Goal: Book appointment/travel/reservation

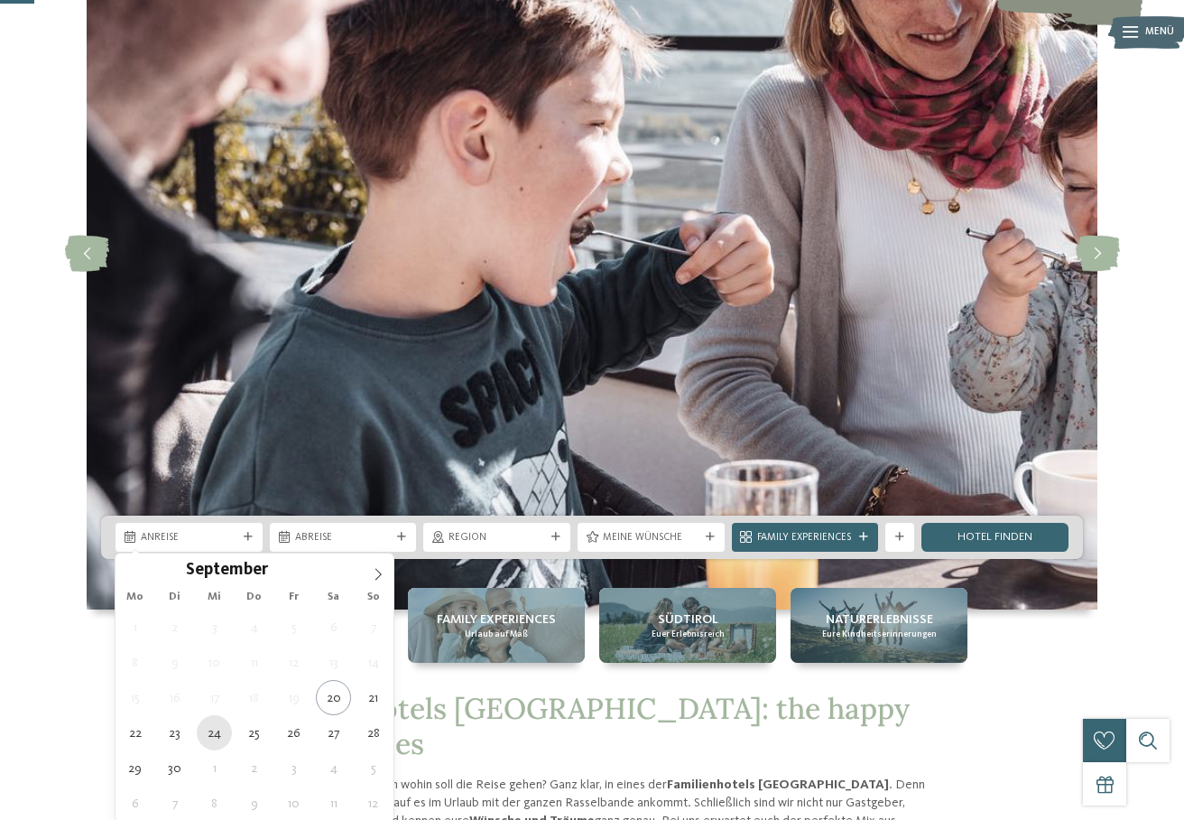
type div "[DATE]"
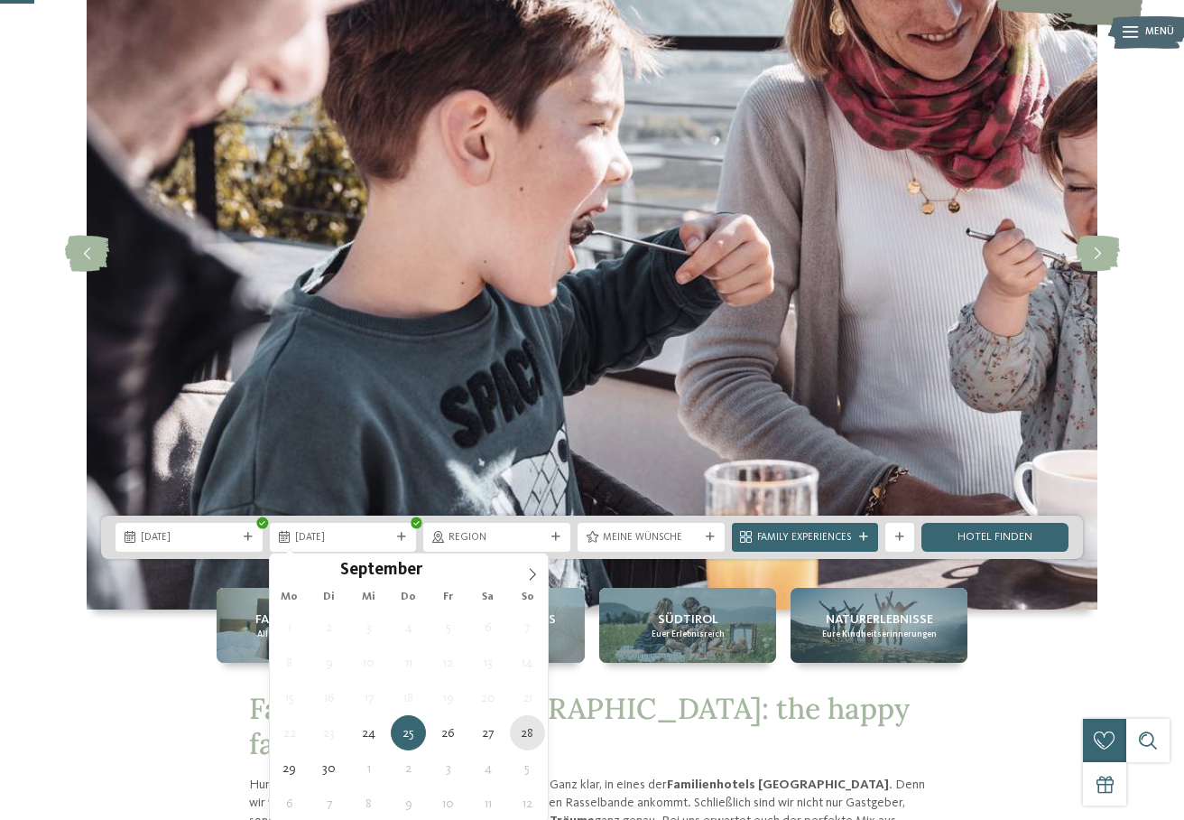
type div "[DATE]"
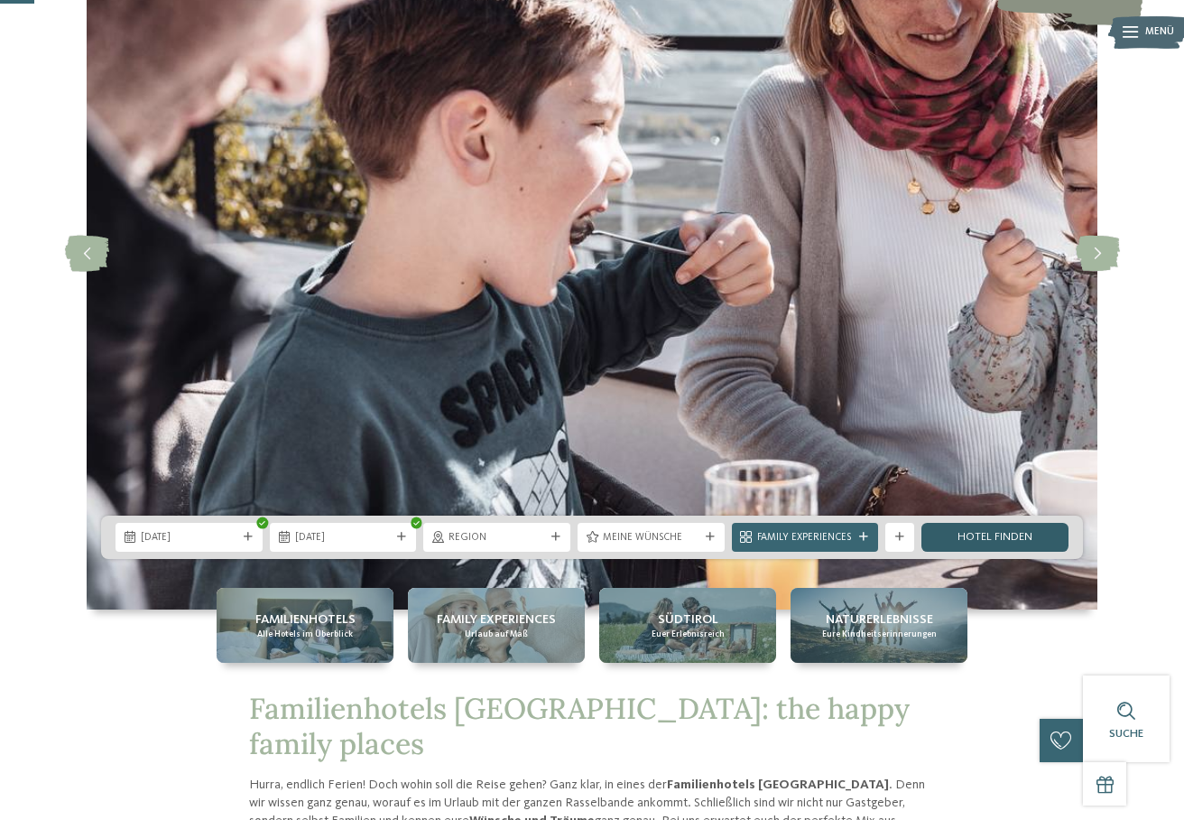
click at [980, 538] on link "Hotel finden" at bounding box center [995, 537] width 147 height 29
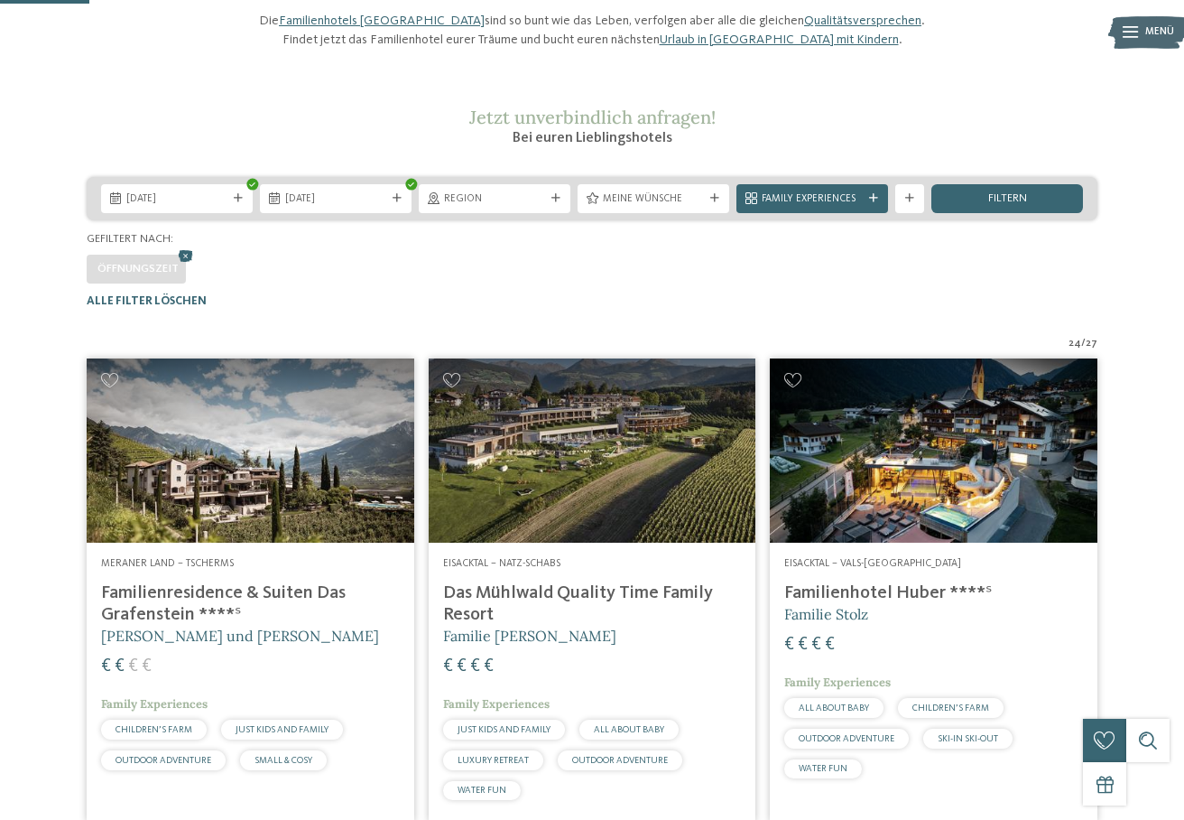
scroll to position [2, 0]
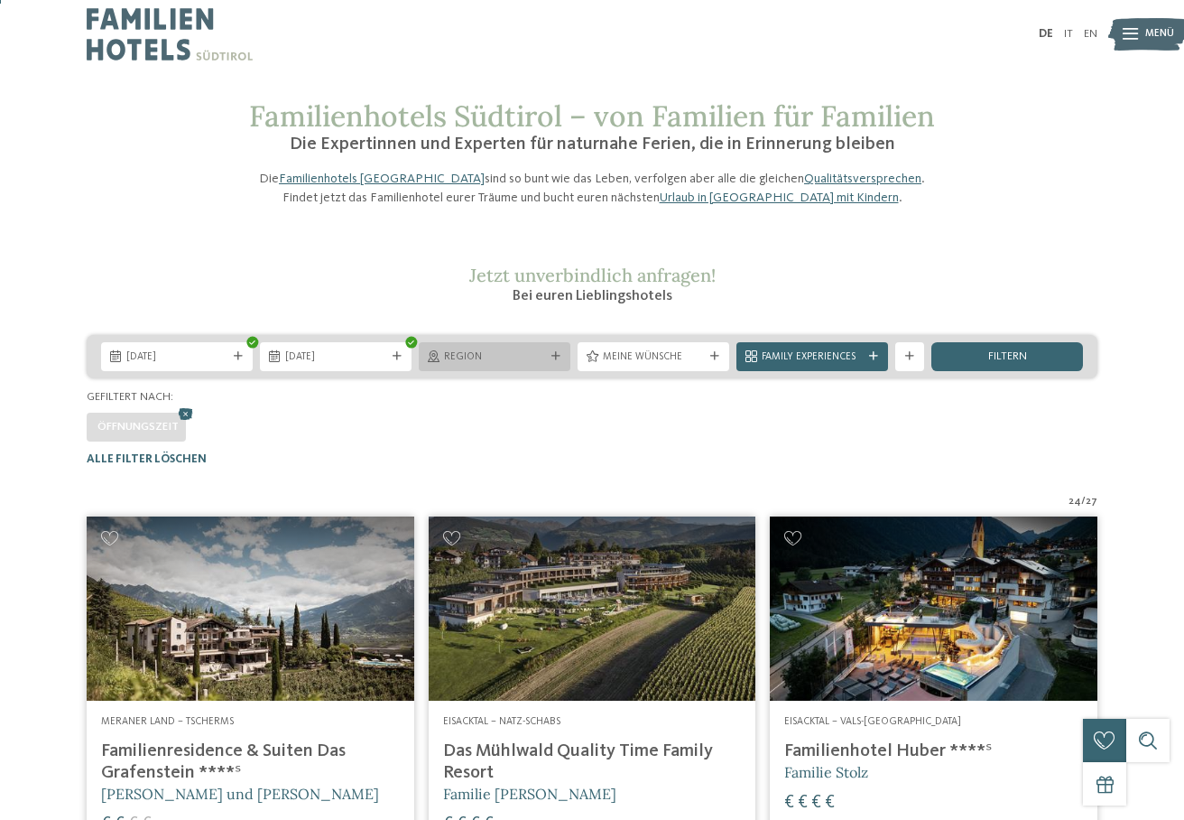
click at [533, 365] on span "Region" at bounding box center [494, 357] width 101 height 14
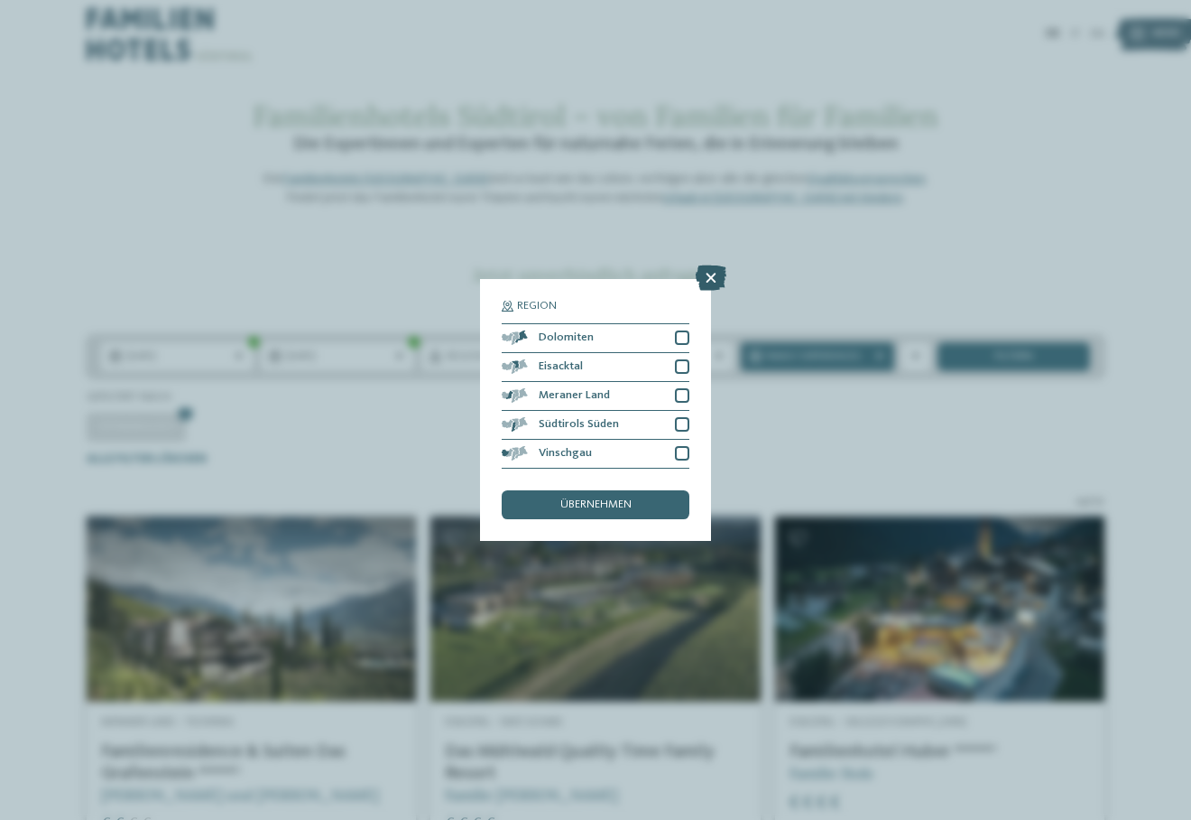
click at [709, 265] on icon at bounding box center [711, 277] width 31 height 25
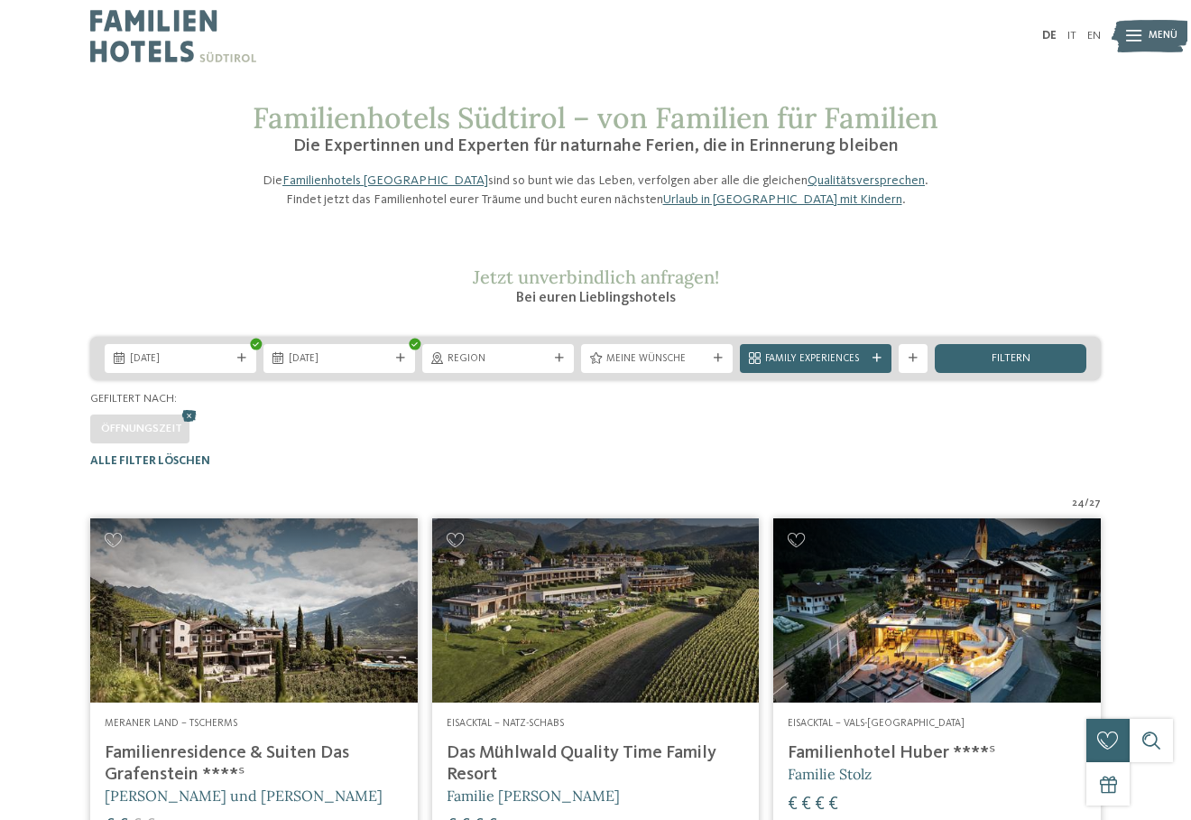
scroll to position [0, 0]
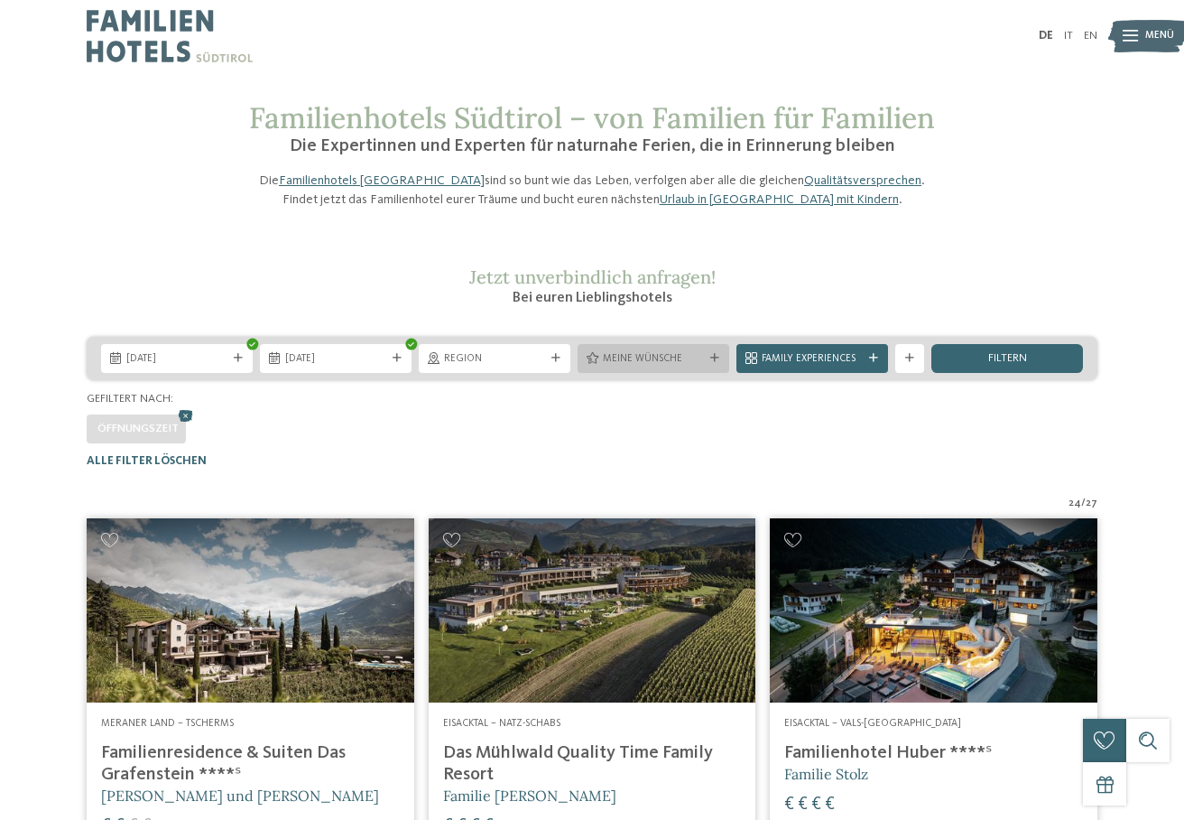
click at [635, 373] on div "Meine Wünsche" at bounding box center [654, 358] width 152 height 29
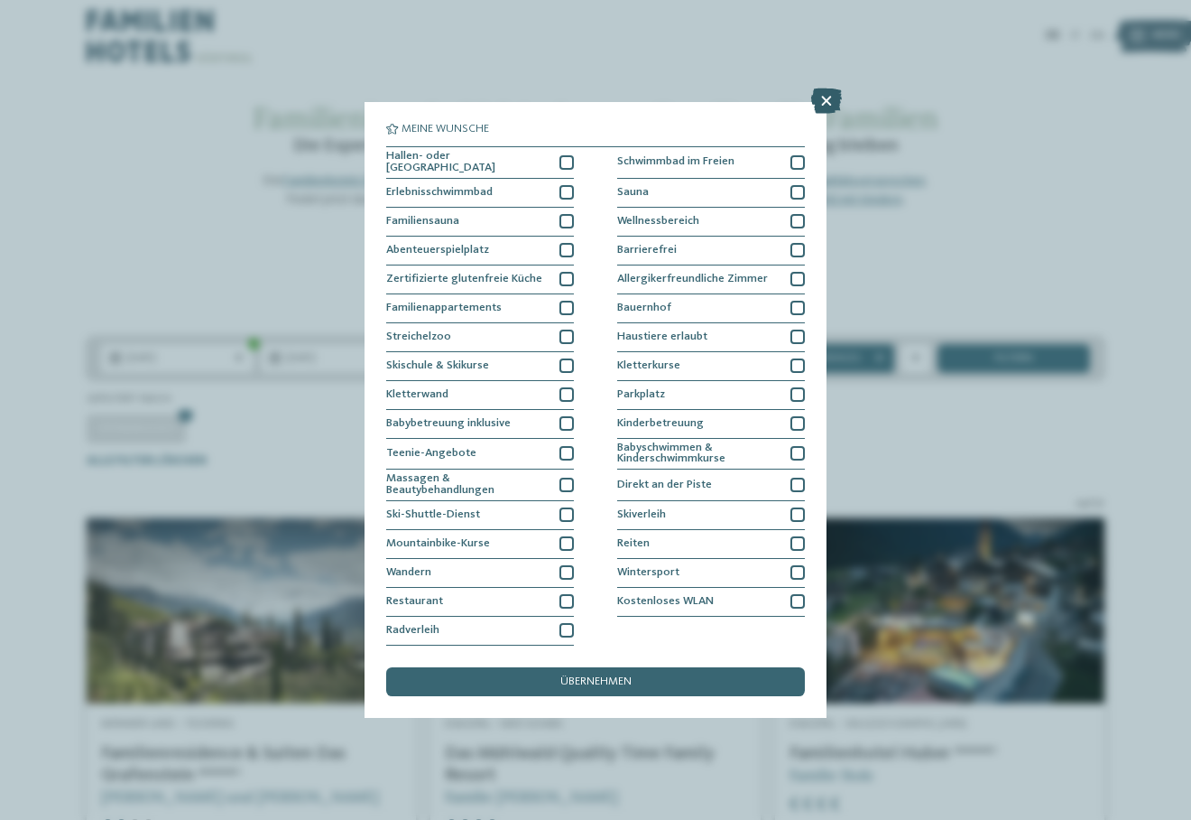
click at [829, 88] on icon at bounding box center [826, 100] width 31 height 25
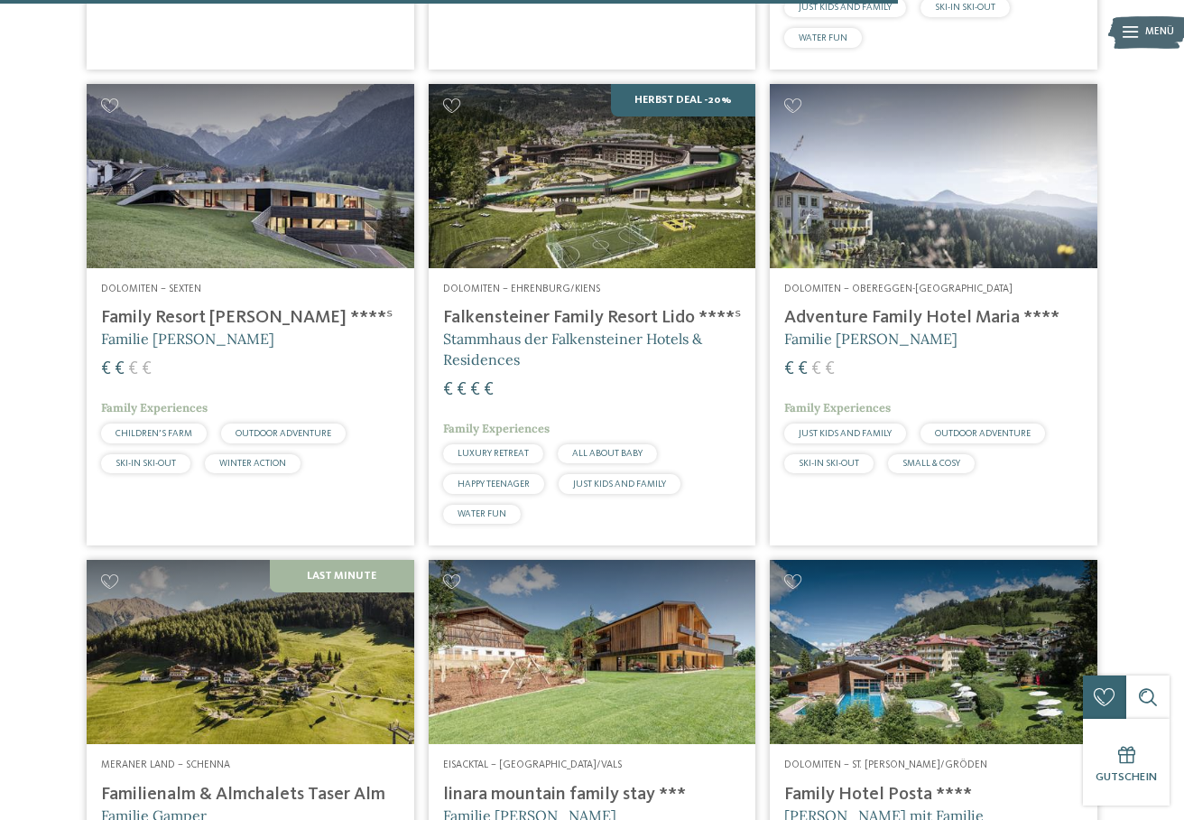
scroll to position [3215, 0]
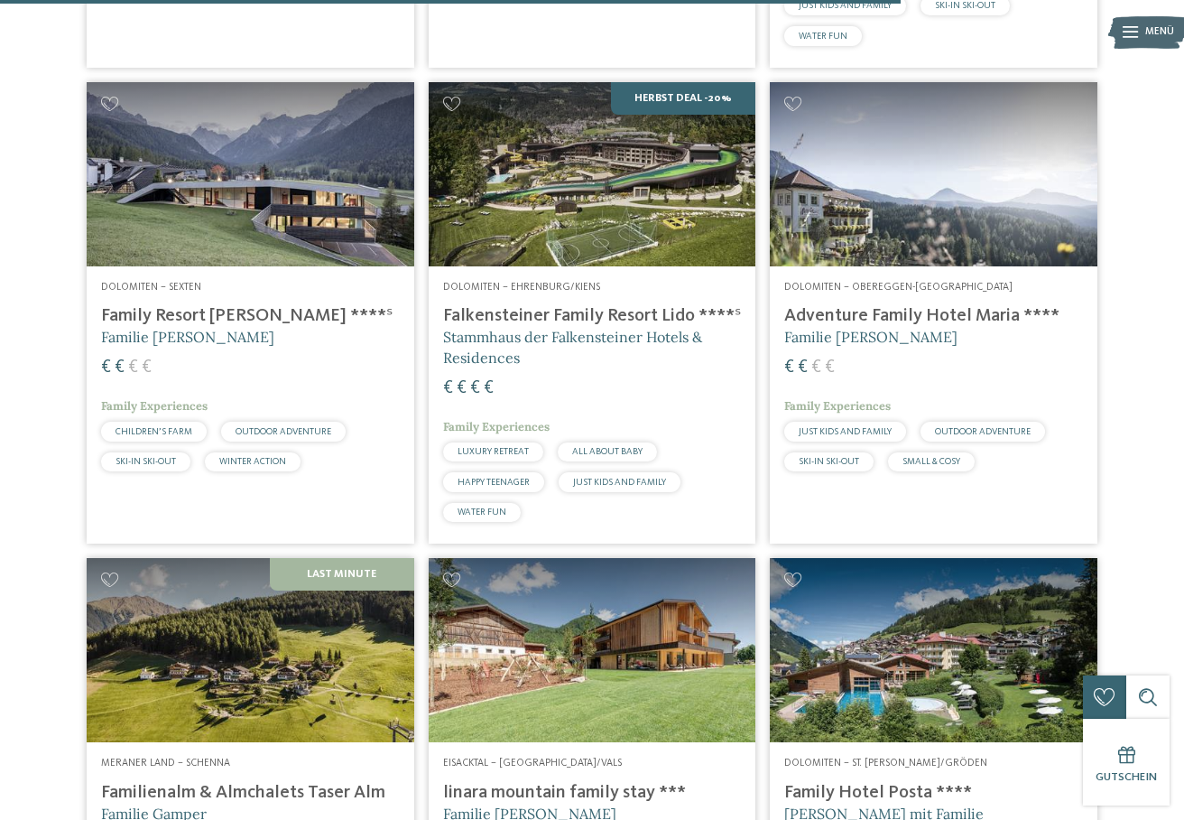
click at [775, 224] on img at bounding box center [934, 174] width 328 height 184
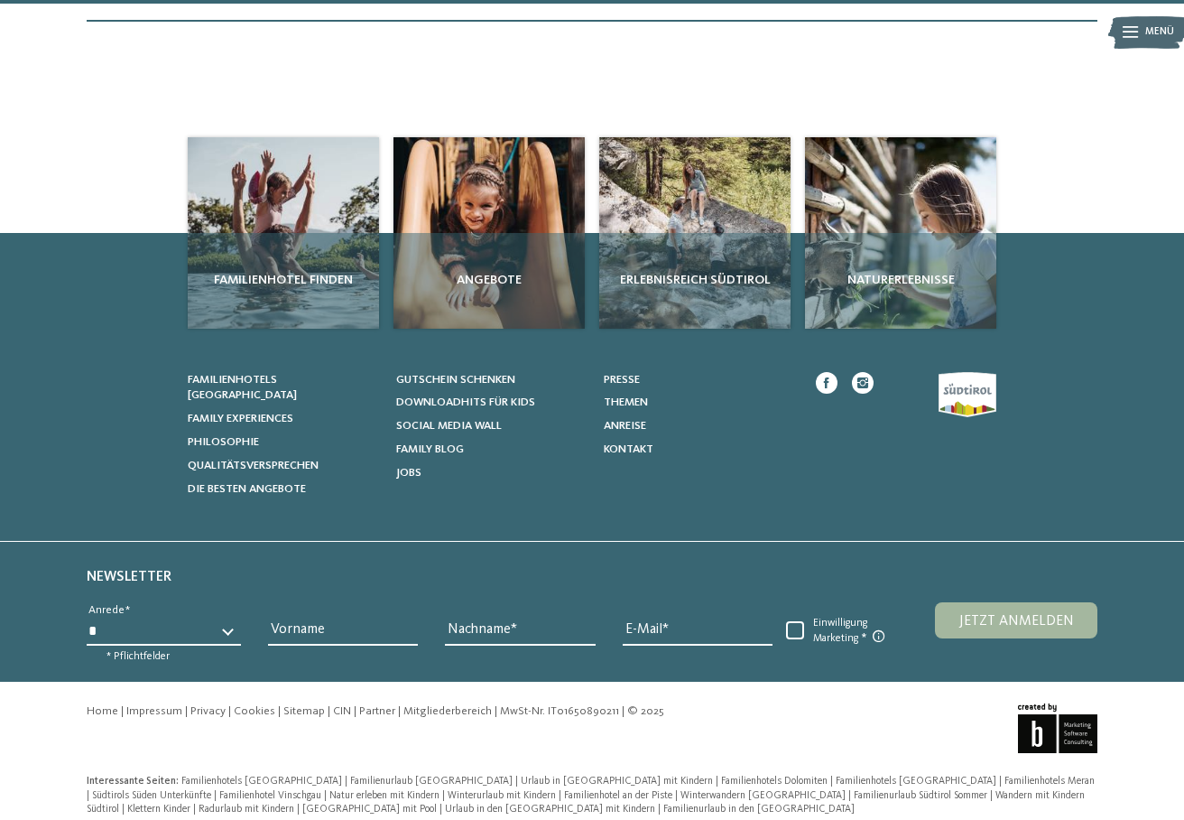
scroll to position [4228, 0]
